Goal: Information Seeking & Learning: Learn about a topic

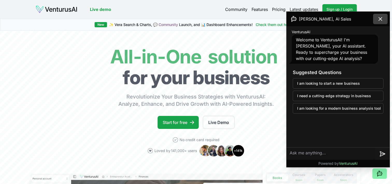
click at [382, 19] on icon at bounding box center [381, 19] width 6 height 6
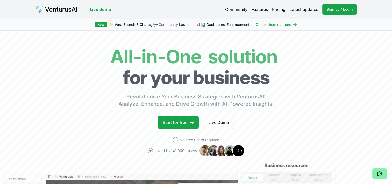
click at [99, 10] on link "Live demo" at bounding box center [100, 9] width 21 height 6
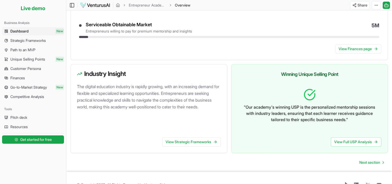
scroll to position [287, 0]
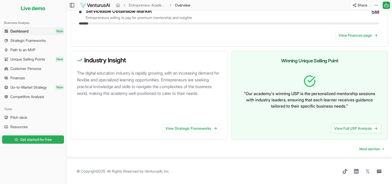
click at [43, 140] on span "Get started for free" at bounding box center [36, 139] width 32 height 5
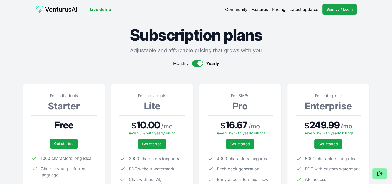
click at [199, 63] on button "button" at bounding box center [197, 63] width 11 height 6
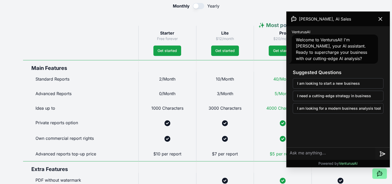
scroll to position [310, 0]
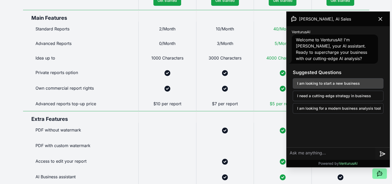
click at [340, 86] on button "I am looking to start a new business" at bounding box center [338, 83] width 91 height 10
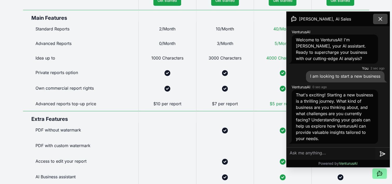
click at [382, 18] on icon at bounding box center [381, 19] width 6 height 6
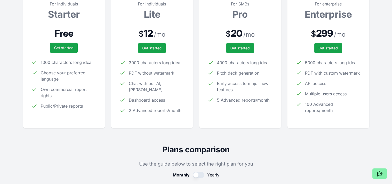
scroll to position [0, 0]
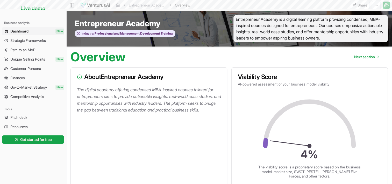
scroll to position [287, 0]
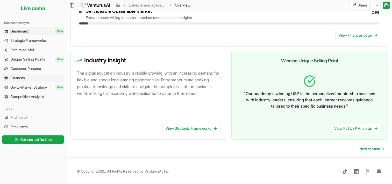
click at [18, 77] on span "Finances" at bounding box center [17, 77] width 15 height 5
